Goal: Task Accomplishment & Management: Complete application form

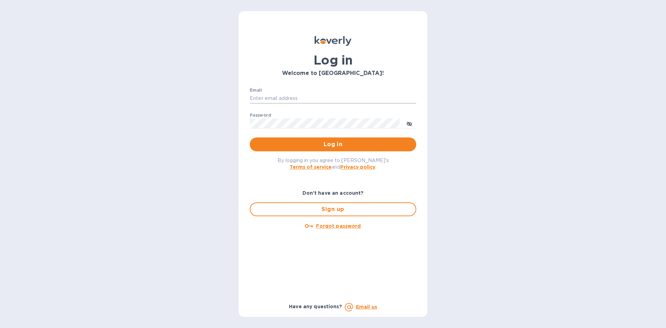
type input "cody@wsc.solar"
click at [297, 100] on input "cody@wsc.solar" at bounding box center [333, 98] width 167 height 10
click at [315, 143] on span "Log in" at bounding box center [332, 144] width 155 height 8
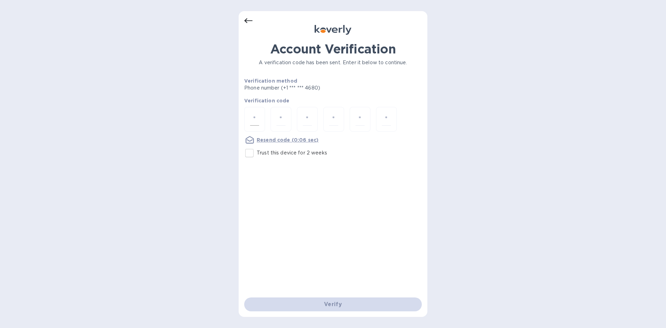
click at [260, 114] on div at bounding box center [254, 119] width 21 height 25
type input "7"
type input "5"
type input "9"
type input "1"
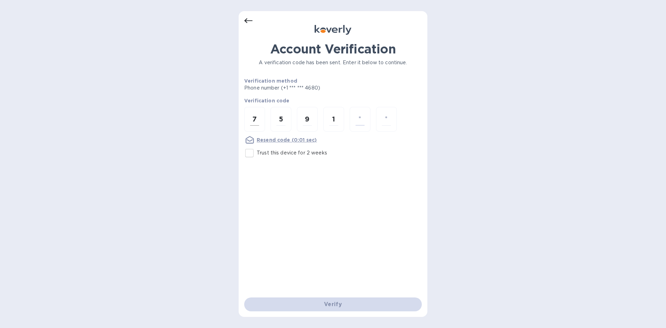
type input "7"
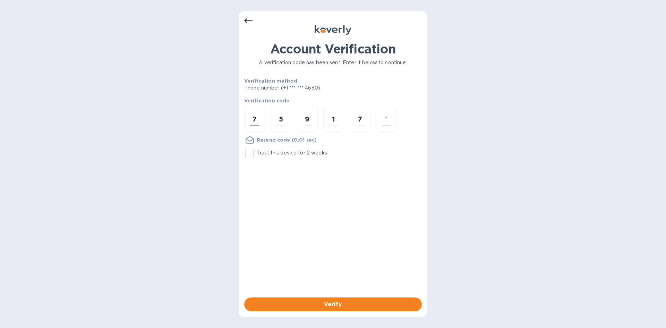
type input "8"
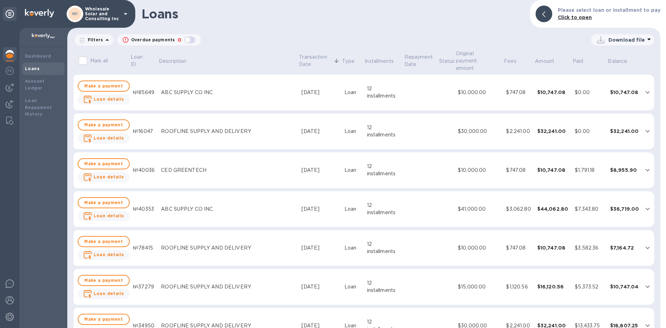
click at [10, 55] on img at bounding box center [10, 54] width 8 height 8
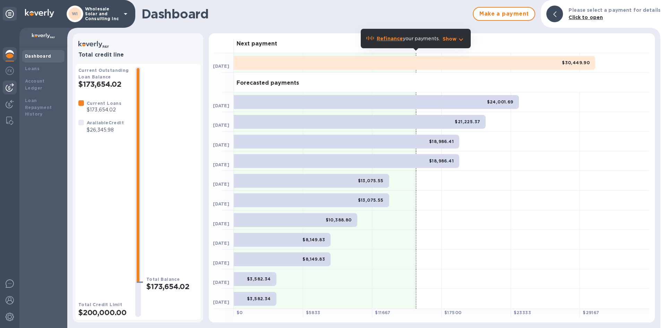
click at [12, 85] on img at bounding box center [10, 87] width 8 height 8
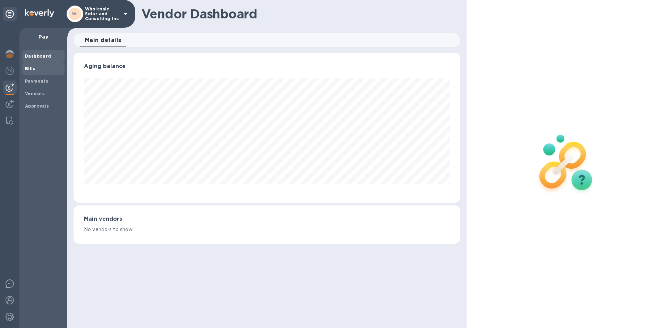
scroll to position [150, 386]
click at [36, 69] on span "Bills" at bounding box center [43, 68] width 37 height 7
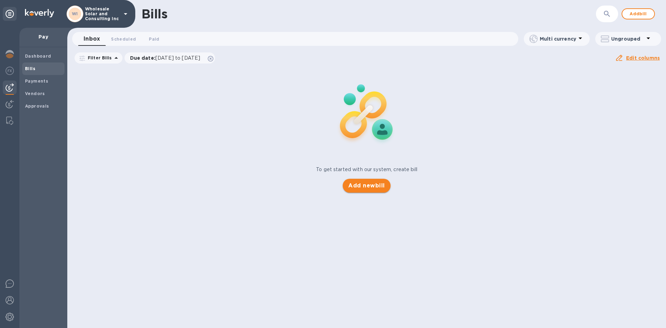
click at [389, 190] on button "Add new bill" at bounding box center [367, 186] width 48 height 14
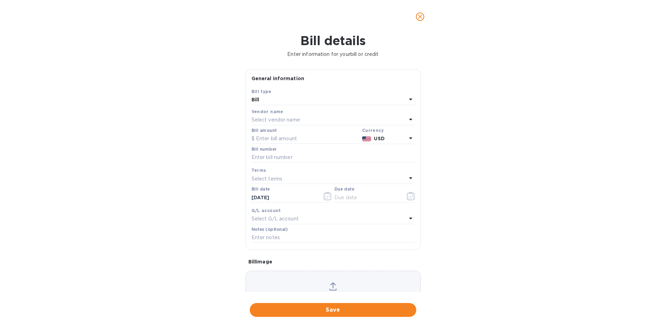
click at [280, 116] on p "Select vendor name" at bounding box center [276, 119] width 49 height 7
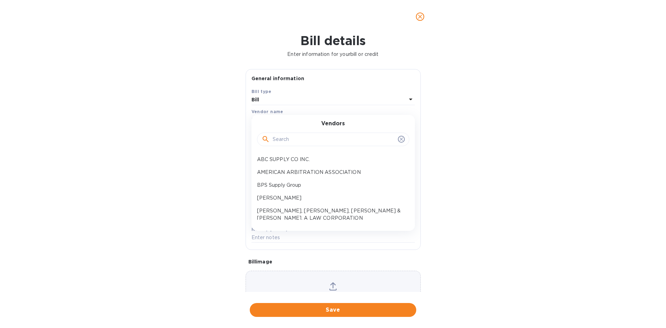
click at [277, 140] on input "text" at bounding box center [334, 139] width 122 height 10
type input "CE"
click at [282, 161] on p "CED GREENTECH" at bounding box center [330, 159] width 147 height 7
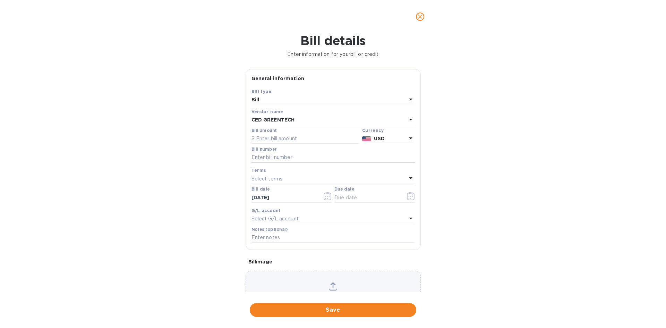
click at [274, 154] on input "text" at bounding box center [333, 157] width 163 height 10
type input "[DATE]"
click at [299, 141] on input "text" at bounding box center [306, 139] width 108 height 10
type input "10,000"
click at [323, 308] on span "Save" at bounding box center [332, 310] width 155 height 8
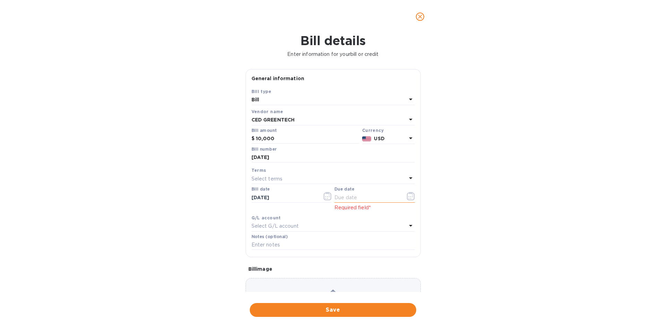
click at [408, 196] on icon "button" at bounding box center [411, 196] width 8 height 8
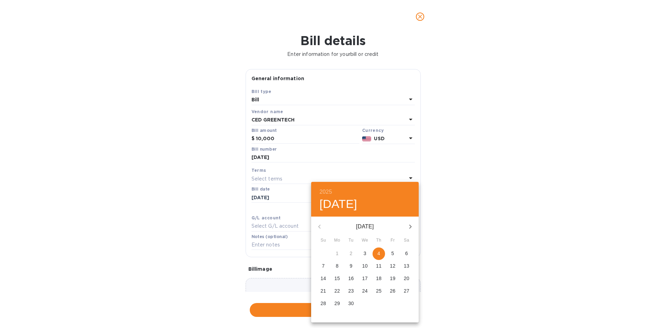
click at [382, 256] on span "4" at bounding box center [379, 253] width 12 height 7
type input "[DATE]"
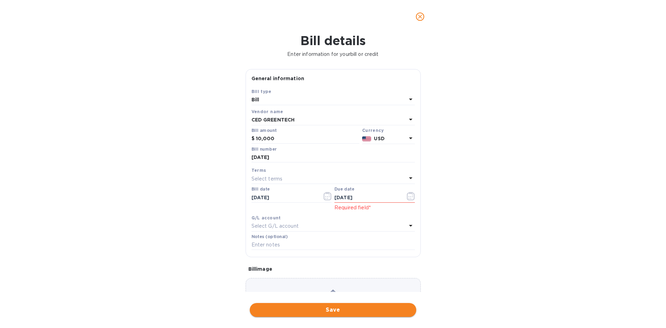
click at [354, 309] on span "Save" at bounding box center [332, 310] width 155 height 8
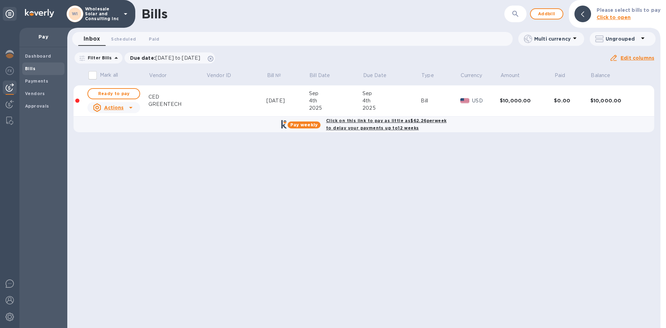
click at [320, 124] on div "Pay weekly" at bounding box center [304, 124] width 33 height 7
checkbox input "true"
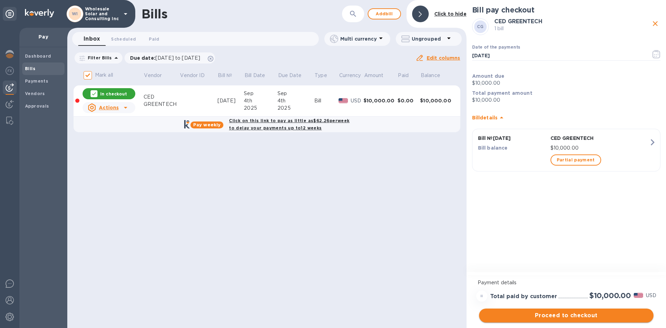
click at [563, 318] on span "Proceed to checkout" at bounding box center [566, 315] width 163 height 8
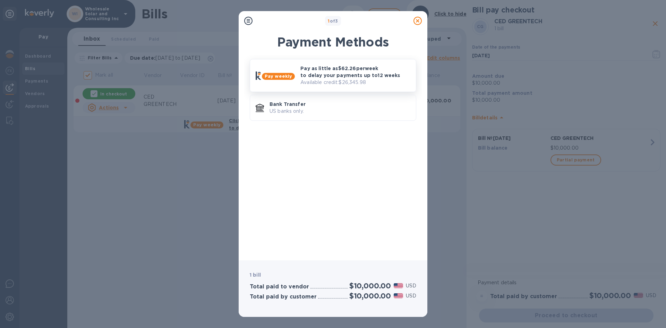
click at [315, 79] on p "Available credit: $26,345.98" at bounding box center [355, 82] width 110 height 7
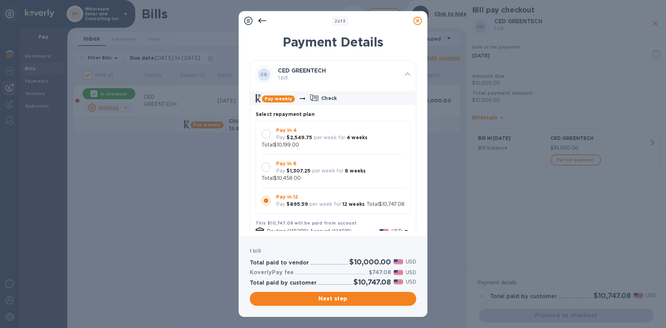
scroll to position [78, 0]
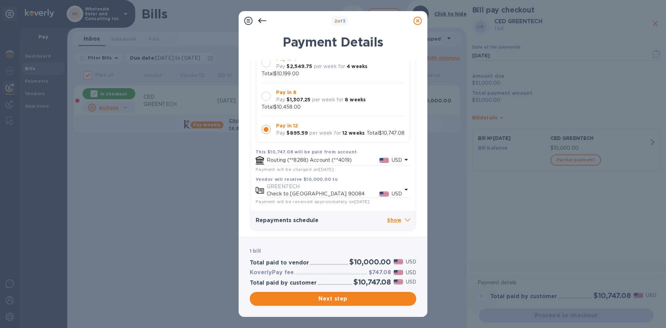
click at [269, 125] on div at bounding box center [266, 129] width 9 height 9
click at [367, 294] on button "Next step" at bounding box center [333, 299] width 167 height 14
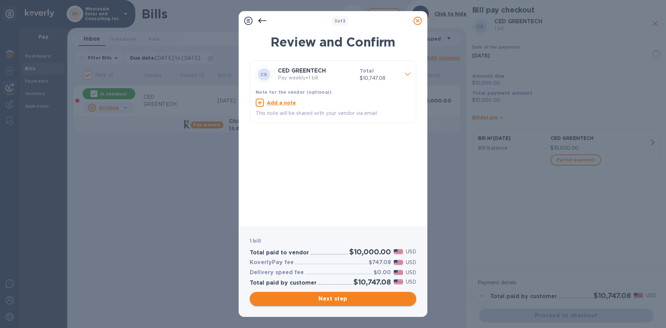
click at [363, 300] on span "Next step" at bounding box center [332, 299] width 155 height 8
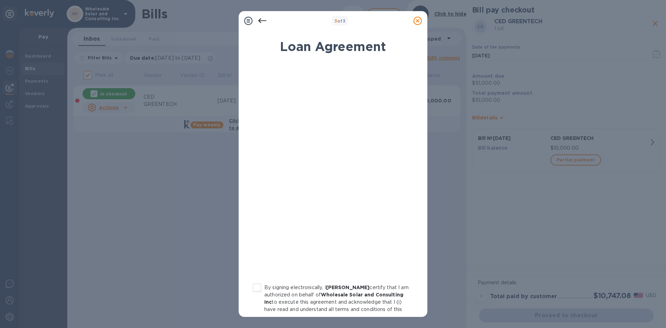
click at [261, 20] on icon at bounding box center [262, 20] width 8 height 5
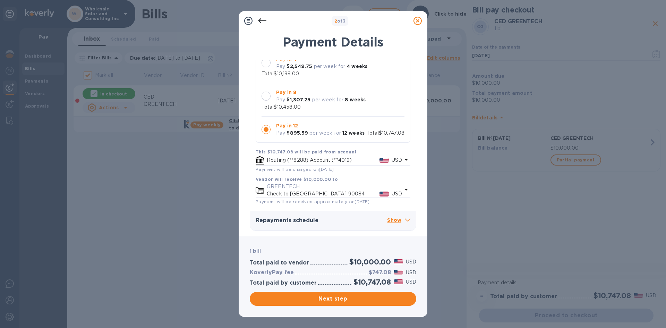
click at [342, 190] on p "Check to [GEOGRAPHIC_DATA] 90084" at bounding box center [323, 193] width 113 height 7
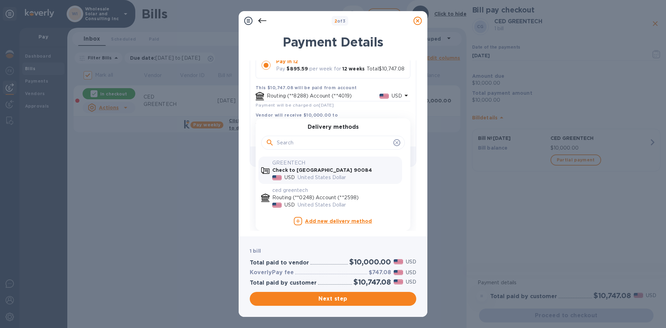
scroll to position [143, 0]
click at [309, 200] on div "United States Dollar" at bounding box center [348, 205] width 104 height 10
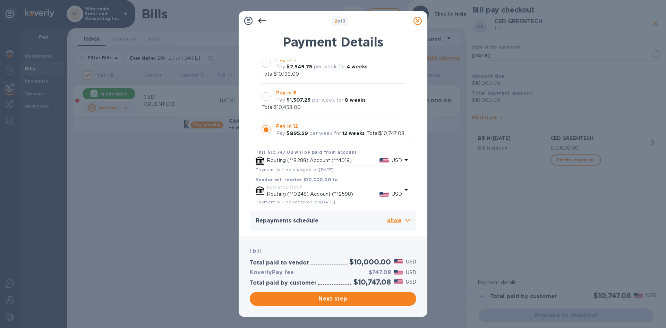
scroll to position [73, 0]
click at [341, 301] on span "Next step" at bounding box center [332, 299] width 155 height 8
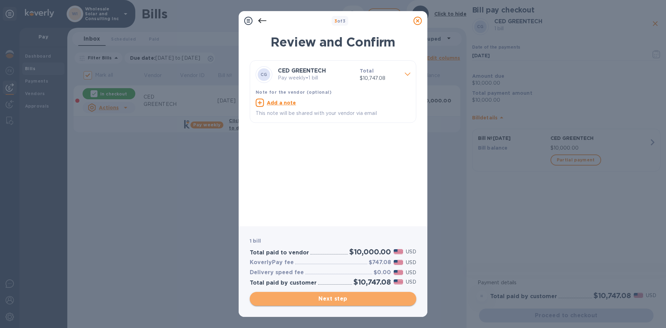
click at [359, 298] on span "Next step" at bounding box center [332, 299] width 155 height 8
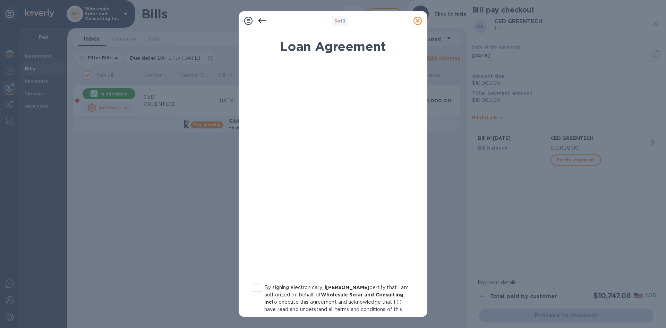
scroll to position [67, 0]
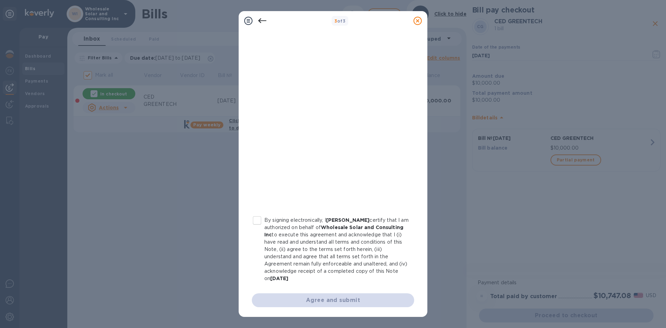
click at [261, 223] on input "By signing electronically, I [PERSON_NAME] certify that I am authorized on beha…" at bounding box center [257, 220] width 15 height 15
checkbox input "true"
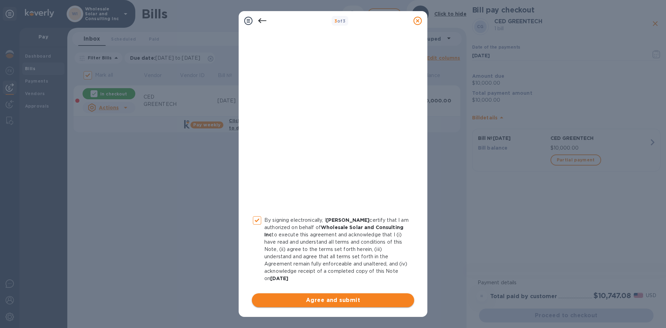
click at [327, 300] on span "Agree and submit" at bounding box center [332, 300] width 151 height 8
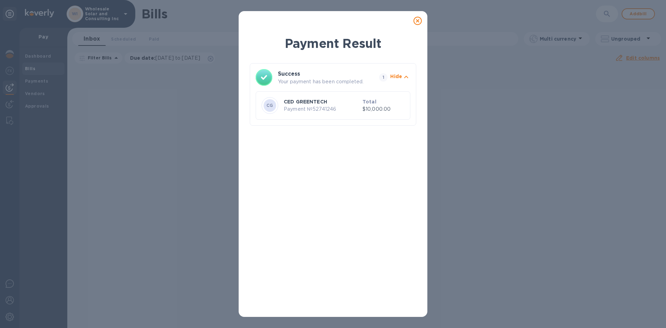
click at [397, 99] on p "Total" at bounding box center [384, 101] width 42 height 7
click at [417, 21] on icon at bounding box center [418, 21] width 8 height 8
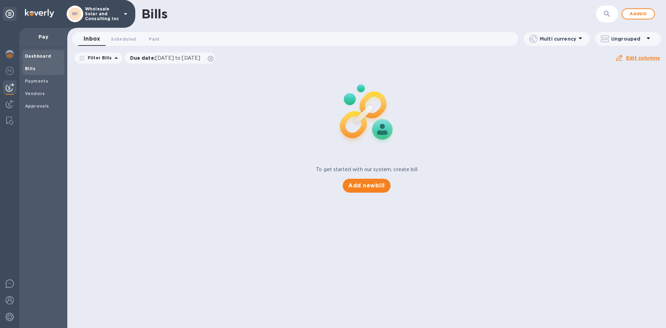
click at [44, 53] on b "Dashboard" at bounding box center [38, 55] width 26 height 5
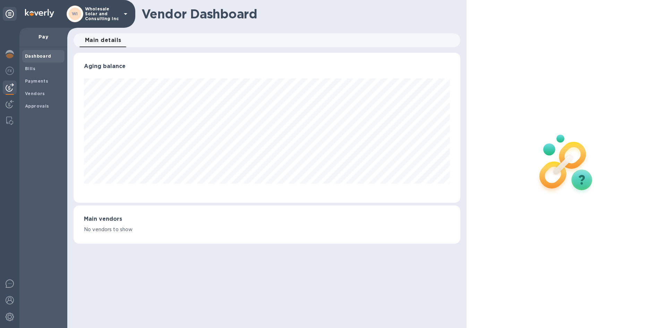
scroll to position [150, 386]
click at [14, 55] on div at bounding box center [10, 54] width 14 height 15
